Goal: Book appointment/travel/reservation

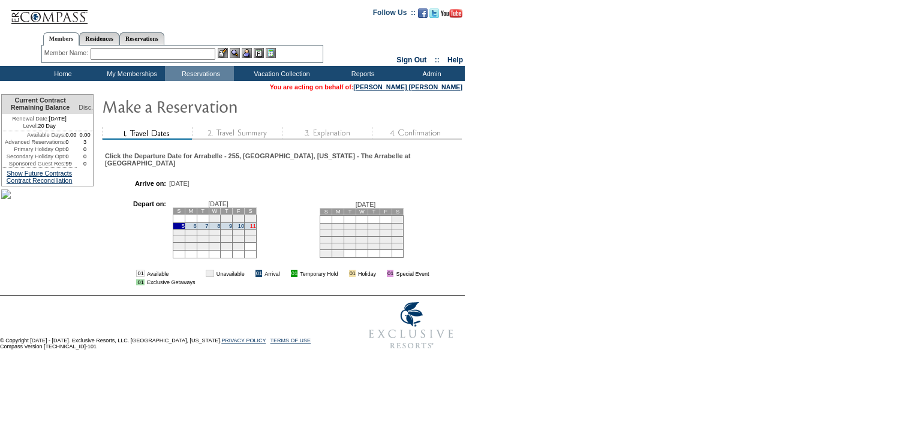
click at [256, 223] on link "11" at bounding box center [253, 226] width 6 height 6
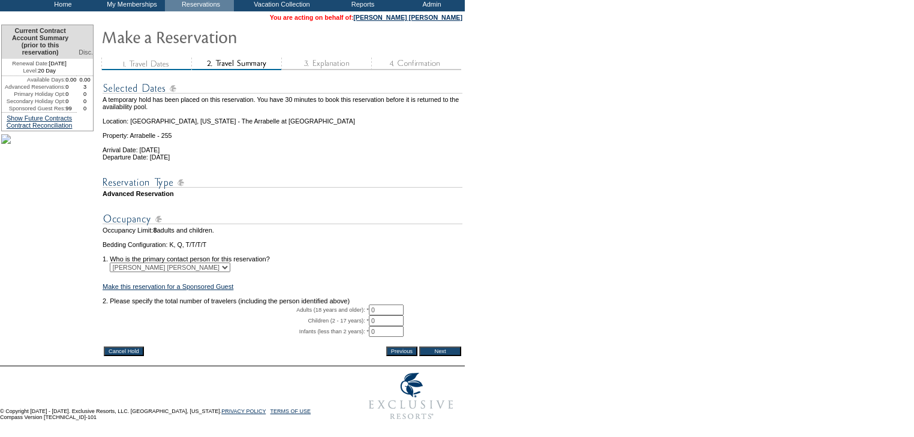
scroll to position [105, 0]
drag, startPoint x: 381, startPoint y: 298, endPoint x: 367, endPoint y: 295, distance: 14.8
click at [368, 305] on tr "Adults (18 years and older): * 0 * *" at bounding box center [283, 310] width 360 height 11
type input "2"
drag, startPoint x: 471, startPoint y: 289, endPoint x: 465, endPoint y: 301, distance: 13.4
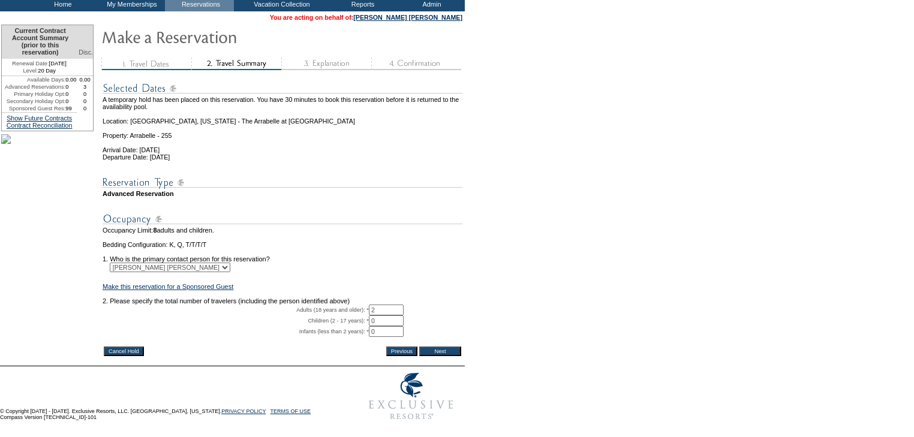
click at [472, 288] on form "29:59 Your temporary hold expires in: 30 minutes Cancel Hold Return to Temporar…" at bounding box center [457, 176] width 914 height 500
click at [437, 347] on input "Next" at bounding box center [440, 352] width 42 height 10
